Goal: Information Seeking & Learning: Learn about a topic

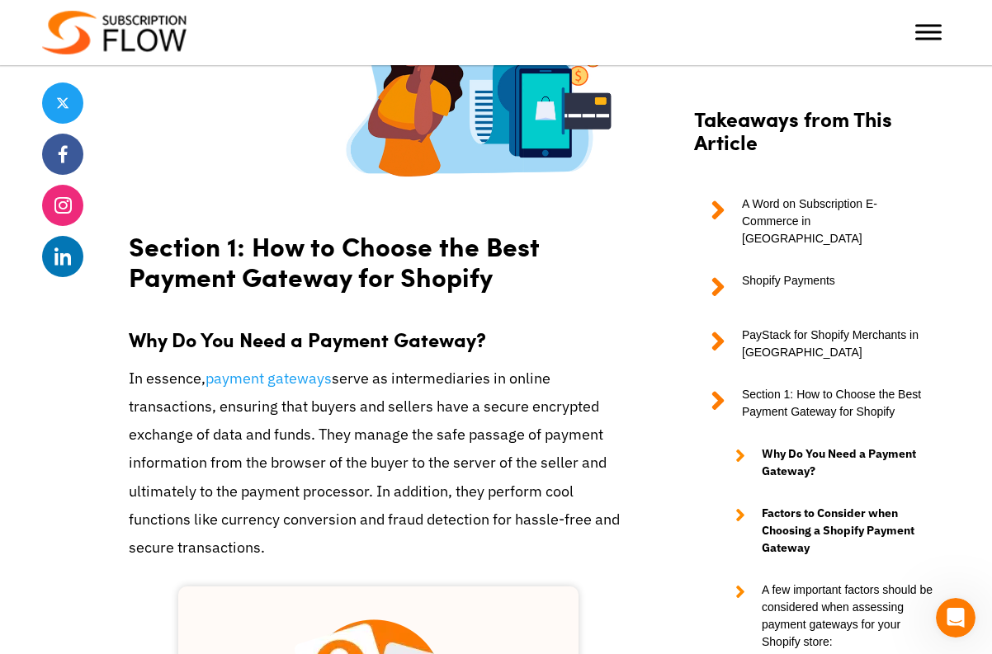
scroll to position [2520, 0]
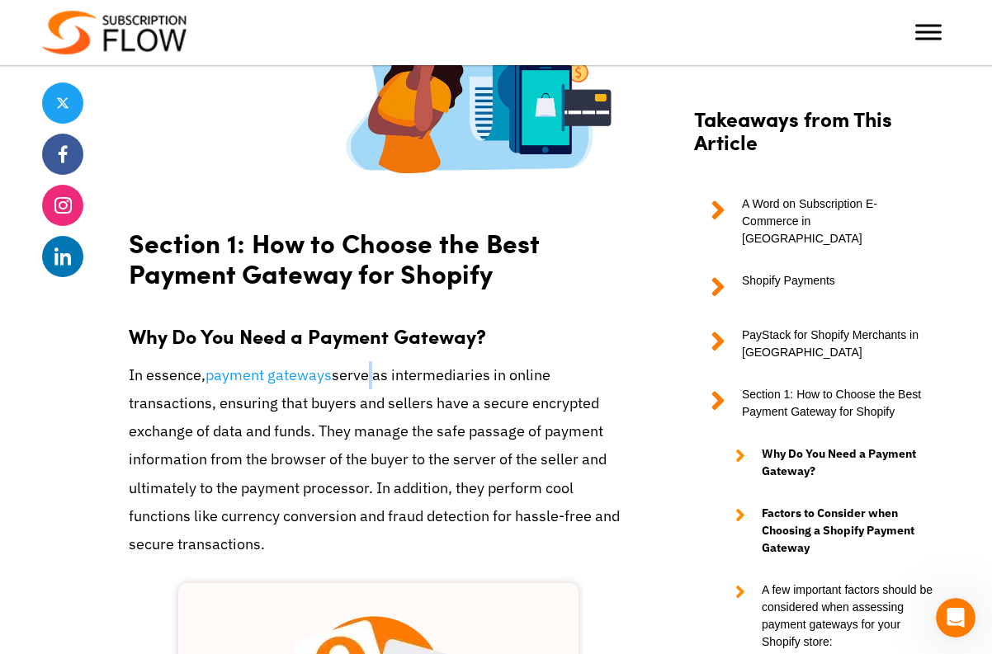
drag, startPoint x: 366, startPoint y: 303, endPoint x: 372, endPoint y: 314, distance: 12.9
click at [372, 361] on p "In essence, payment gateways serve as intermediaries in online transactions, en…" at bounding box center [378, 459] width 499 height 197
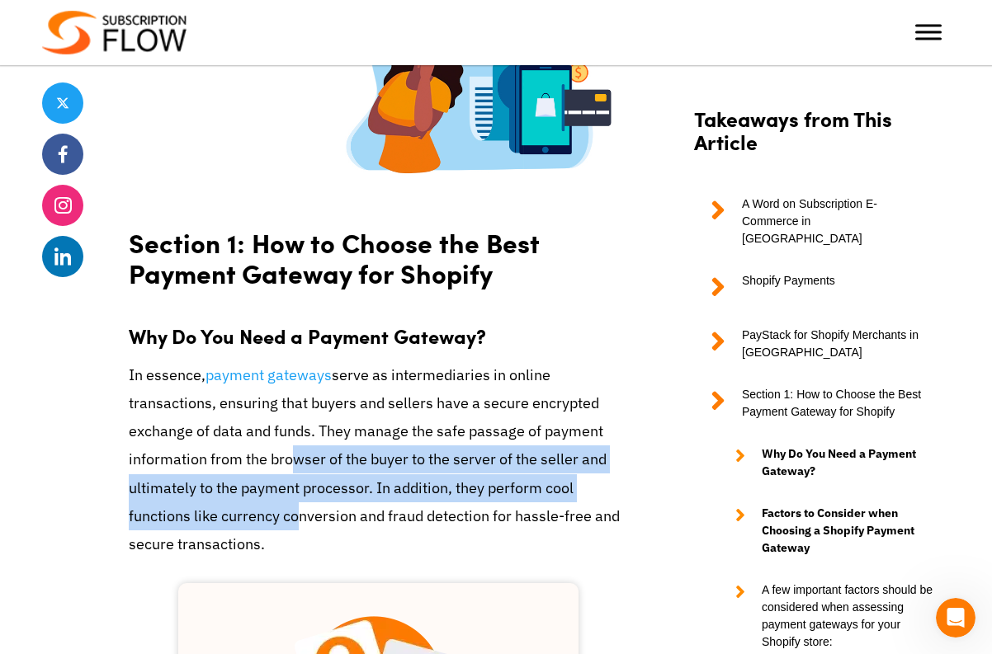
drag, startPoint x: 281, startPoint y: 389, endPoint x: 290, endPoint y: 428, distance: 40.5
click at [290, 428] on p "In essence, payment gateways serve as intermediaries in online transactions, en…" at bounding box center [378, 459] width 499 height 197
drag, startPoint x: 315, startPoint y: 436, endPoint x: 324, endPoint y: 469, distance: 34.2
click at [324, 469] on p "In essence, payment gateways serve as intermediaries in online transactions, en…" at bounding box center [378, 459] width 499 height 197
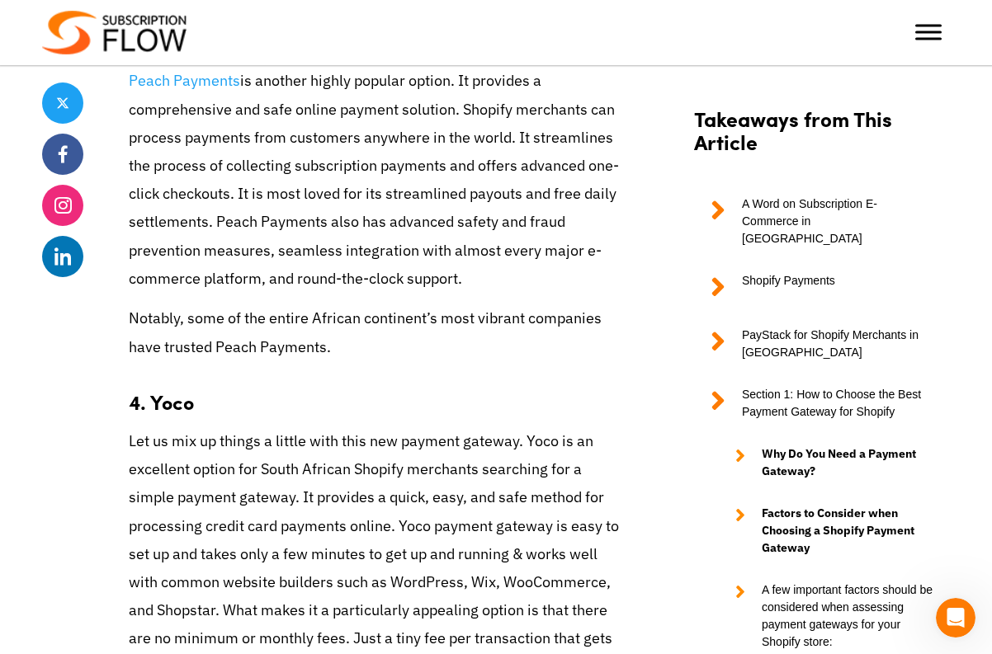
scroll to position [5743, 0]
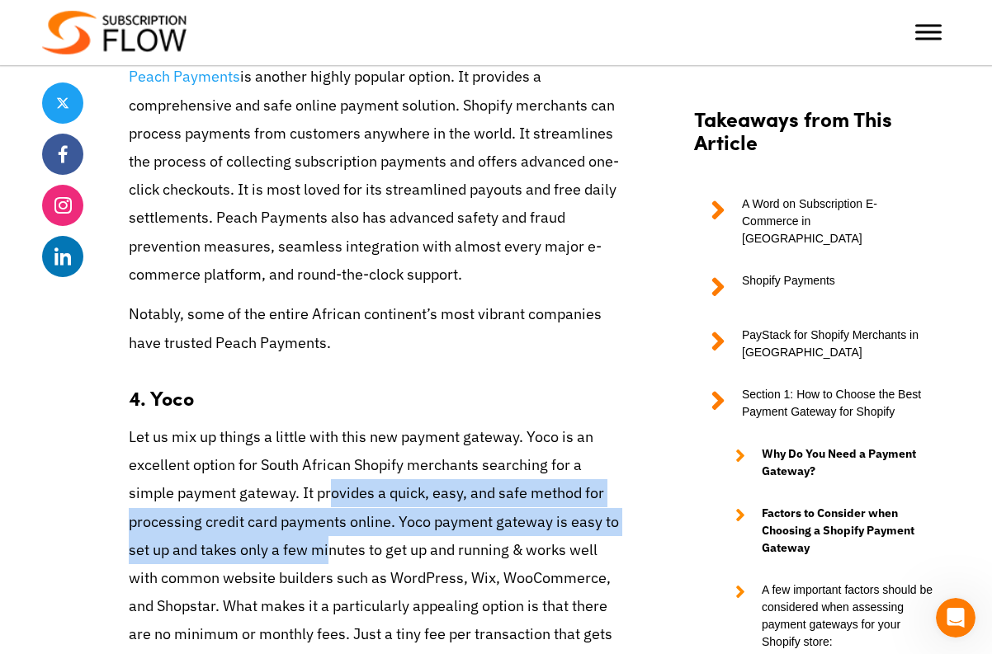
drag, startPoint x: 328, startPoint y: 329, endPoint x: 328, endPoint y: 374, distance: 44.6
click at [328, 423] on p "Let us mix up things a little with this new payment gateway. Yoco is an excelle…" at bounding box center [378, 550] width 499 height 254
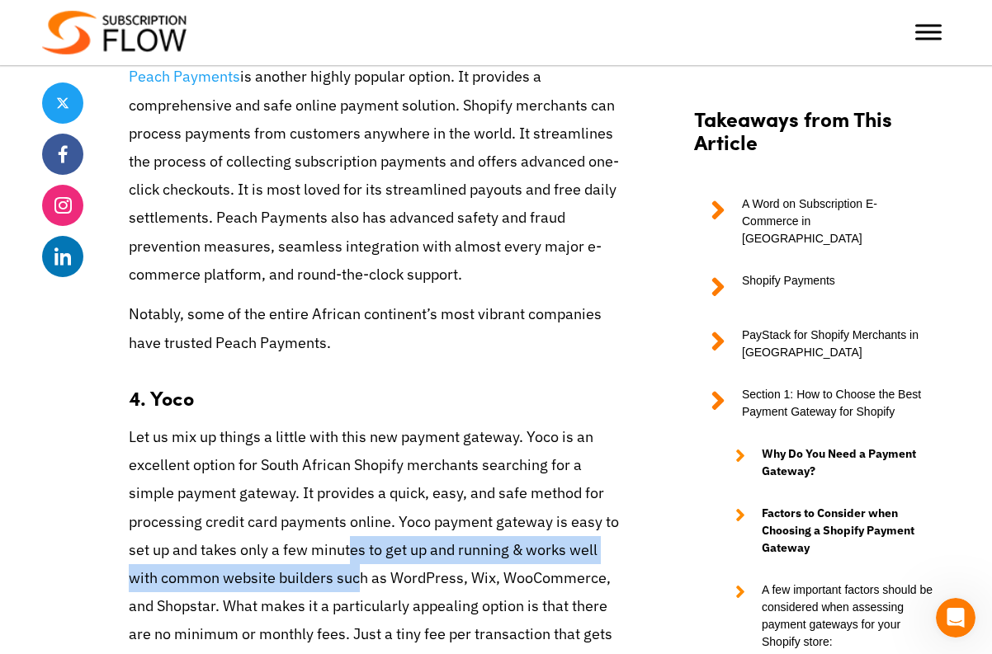
drag, startPoint x: 353, startPoint y: 384, endPoint x: 362, endPoint y: 417, distance: 34.2
click at [362, 423] on p "Let us mix up things a little with this new payment gateway. Yoco is an excelle…" at bounding box center [378, 550] width 499 height 254
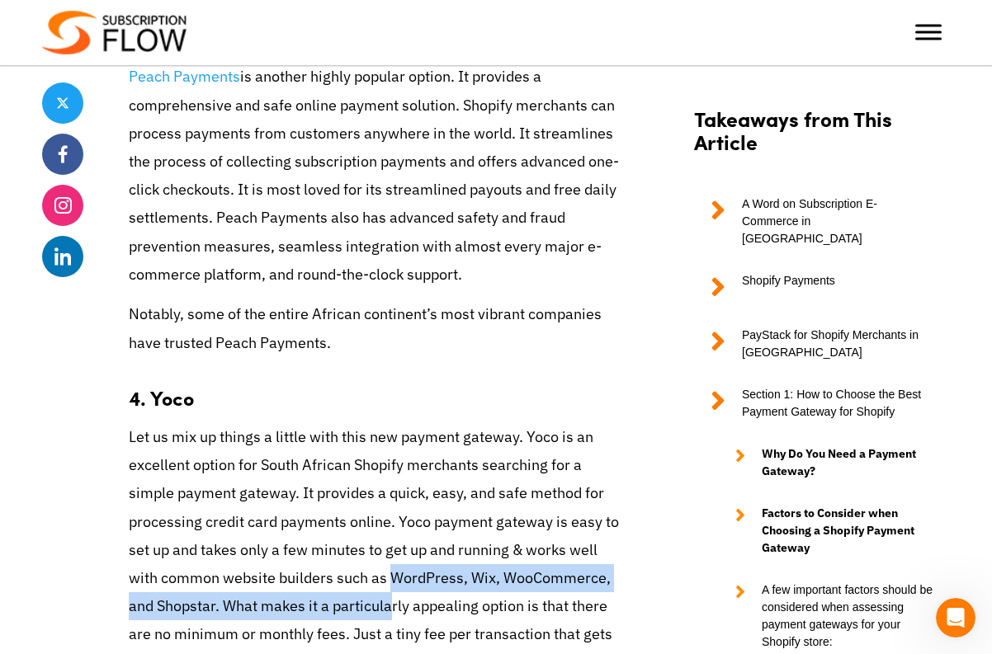
drag, startPoint x: 389, startPoint y: 408, endPoint x: 389, endPoint y: 446, distance: 38.0
click at [389, 446] on p "Let us mix up things a little with this new payment gateway. Yoco is an excelle…" at bounding box center [378, 550] width 499 height 254
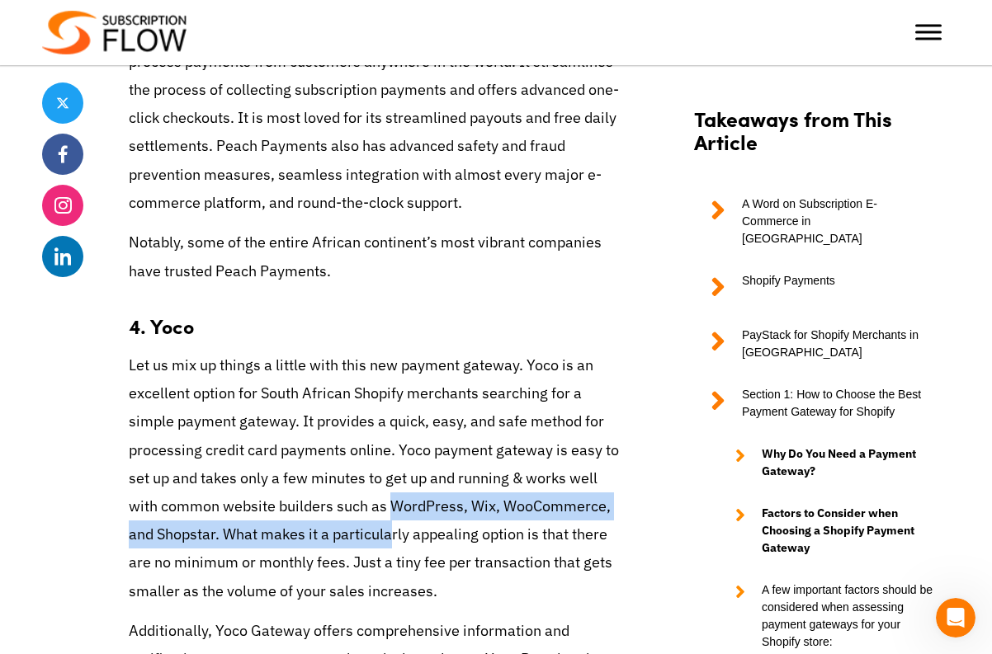
scroll to position [5817, 0]
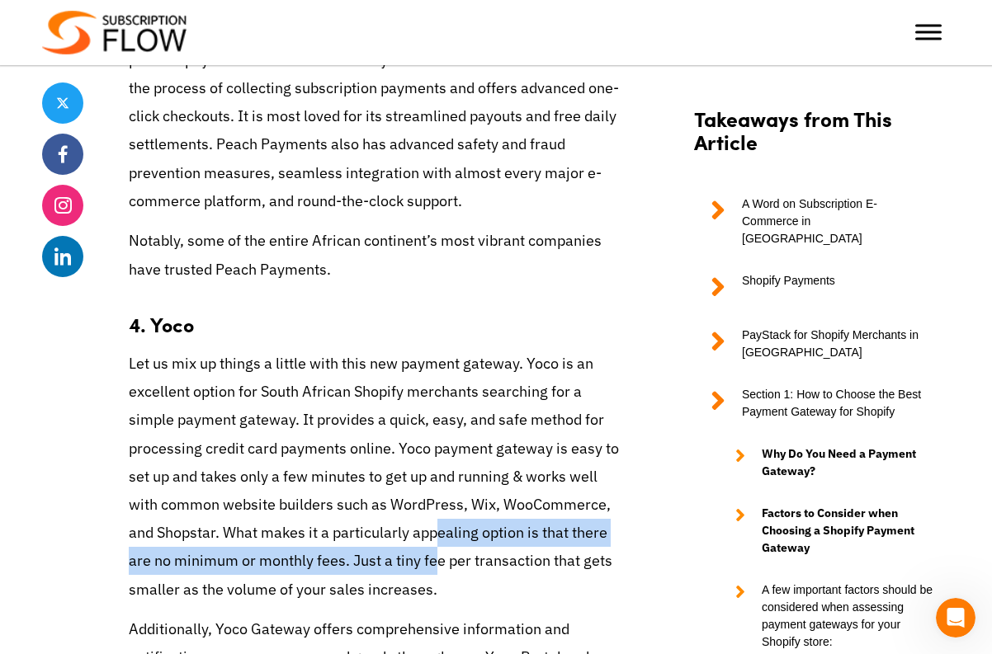
drag, startPoint x: 436, startPoint y: 367, endPoint x: 433, endPoint y: 399, distance: 32.3
click at [433, 399] on p "Let us mix up things a little with this new payment gateway. Yoco is an excelle…" at bounding box center [378, 477] width 499 height 254
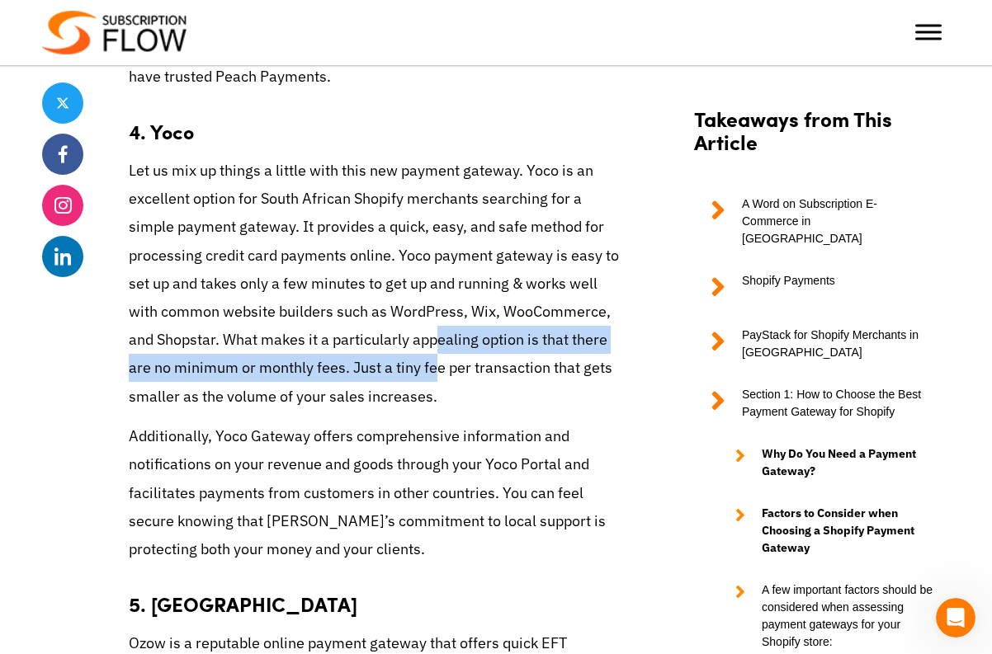
scroll to position [6007, 0]
